Goal: Information Seeking & Learning: Learn about a topic

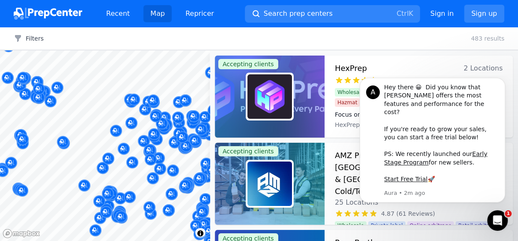
click at [415, 60] on div "HexPrep 2 Locations 4.91 (87 Reviews) Focus on your business—we'll handle the p…" at bounding box center [419, 97] width 188 height 82
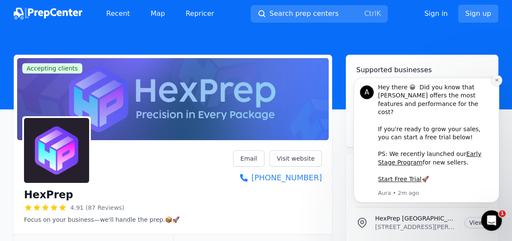
click at [496, 82] on icon "Dismiss notification" at bounding box center [495, 80] width 3 height 3
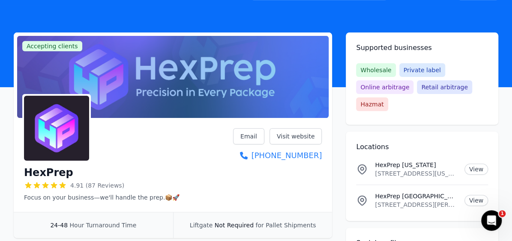
scroll to position [43, 0]
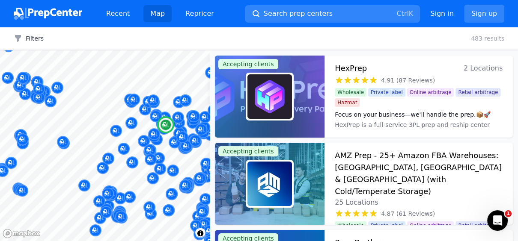
click at [477, 68] on span "2 Locations" at bounding box center [483, 69] width 39 height 12
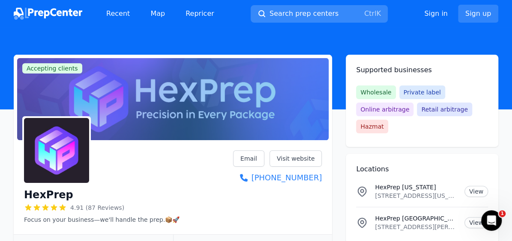
click at [331, 11] on button "Search prep centers Ctrl K" at bounding box center [318, 14] width 137 height 18
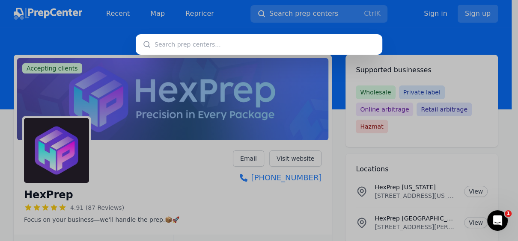
click at [304, 45] on input "text" at bounding box center [259, 44] width 247 height 21
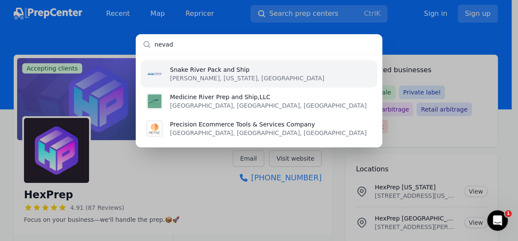
type input "[US_STATE]"
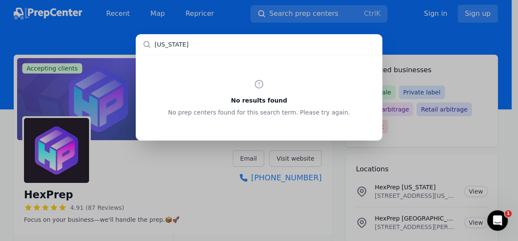
drag, startPoint x: 180, startPoint y: 47, endPoint x: 133, endPoint y: 45, distance: 47.1
click at [143, 49] on input "[US_STATE]" at bounding box center [259, 44] width 247 height 21
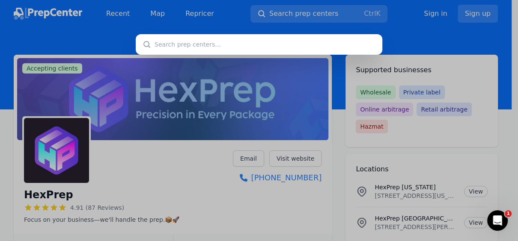
drag, startPoint x: 251, startPoint y: 198, endPoint x: 256, endPoint y: 199, distance: 5.2
click at [250, 198] on div at bounding box center [259, 120] width 518 height 241
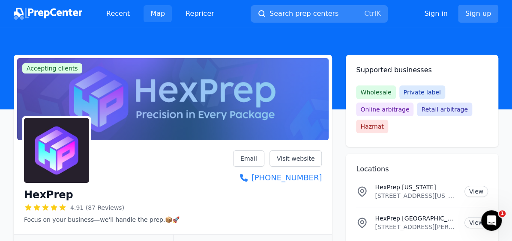
click at [153, 12] on link "Map" at bounding box center [157, 13] width 28 height 17
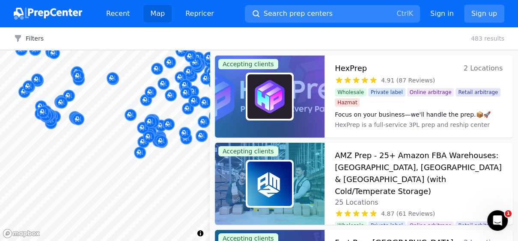
click at [116, 122] on body "Recent Map Repricer Search prep centers Ctrl K Open main menu Sign in Sign up F…" at bounding box center [259, 120] width 518 height 241
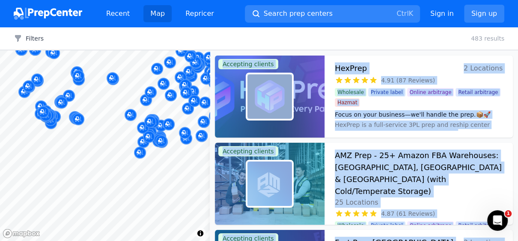
click at [363, 37] on div "Filters Clear all 483 results" at bounding box center [259, 38] width 518 height 23
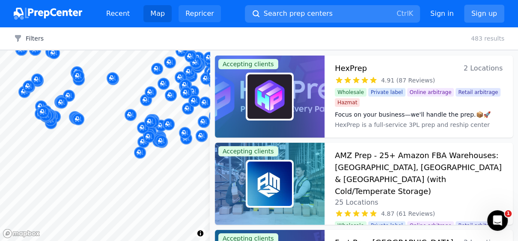
click at [196, 16] on link "Repricer" at bounding box center [200, 13] width 42 height 17
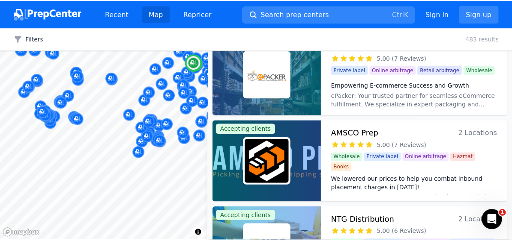
scroll to position [1113, 0]
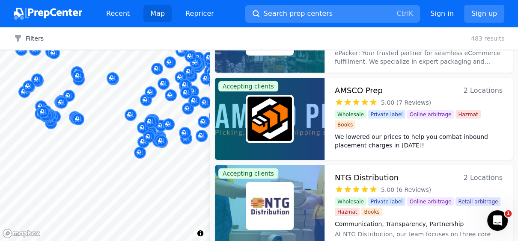
click at [313, 14] on span "Search prep centers" at bounding box center [298, 14] width 69 height 10
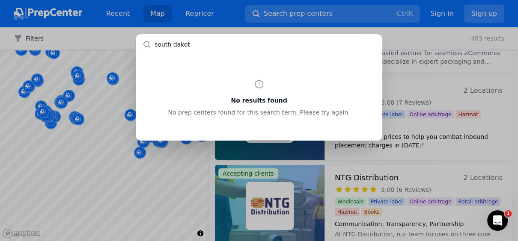
type input "[US_STATE]"
click at [408, 39] on div "No results found No prep centers found for this search term. Please try again." at bounding box center [259, 120] width 518 height 241
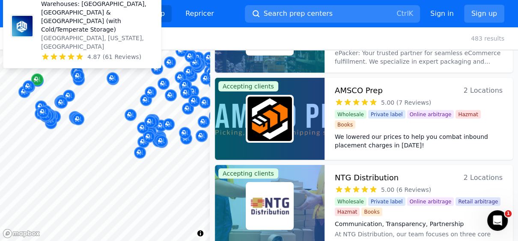
click at [40, 79] on icon "Map marker" at bounding box center [37, 79] width 7 height 9
click at [36, 78] on icon "Map marker" at bounding box center [37, 79] width 7 height 9
click at [38, 76] on icon "Map marker" at bounding box center [37, 79] width 7 height 9
click at [53, 30] on p "AMZ Prep - 25+ Amazon FBA Warehouses: [GEOGRAPHIC_DATA], [GEOGRAPHIC_DATA] & [G…" at bounding box center [97, 12] width 113 height 43
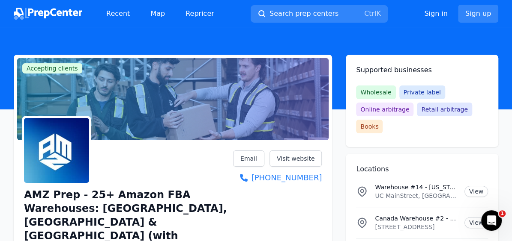
click at [384, 108] on span "Online arbitrage" at bounding box center [384, 110] width 57 height 14
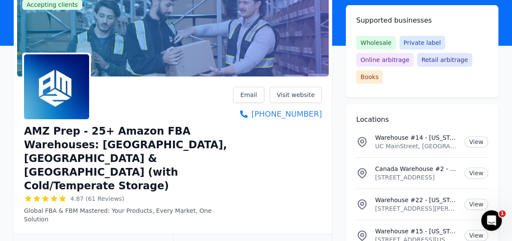
scroll to position [86, 0]
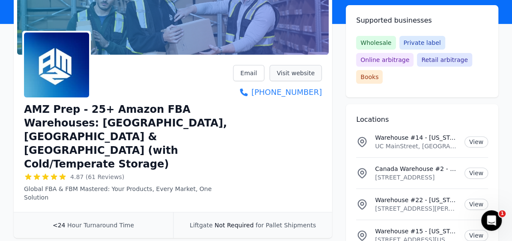
click at [288, 70] on link "Visit website" at bounding box center [295, 73] width 53 height 16
